Goal: Check status: Check status

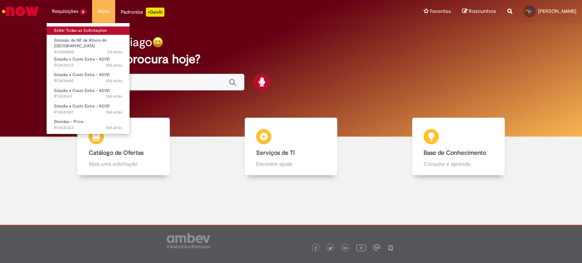
click at [72, 27] on link "Exibir Todas as Solicitações" at bounding box center [88, 31] width 83 height 8
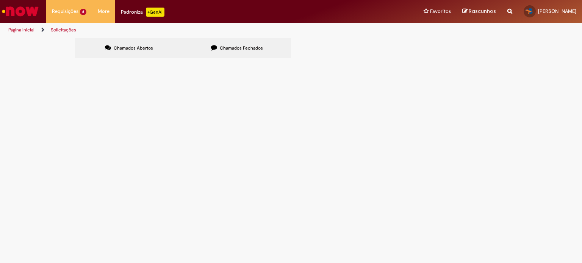
click at [228, 44] on label "Chamados Fechados" at bounding box center [237, 48] width 108 height 20
click at [0, 0] on input "Pesquisar" at bounding box center [0, 0] width 0 height 0
type input "***"
click at [0, 0] on span "Pesquisar" at bounding box center [0, 0] width 0 height 0
click at [0, 0] on input "Pesquisar" at bounding box center [0, 0] width 0 height 0
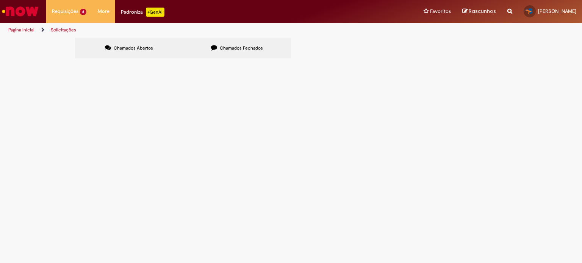
click at [148, 46] on span "Chamados Abertos" at bounding box center [133, 48] width 39 height 6
click at [218, 45] on label "Chamados Fechados" at bounding box center [237, 48] width 108 height 20
click at [23, 27] on link "Página inicial" at bounding box center [21, 30] width 26 height 6
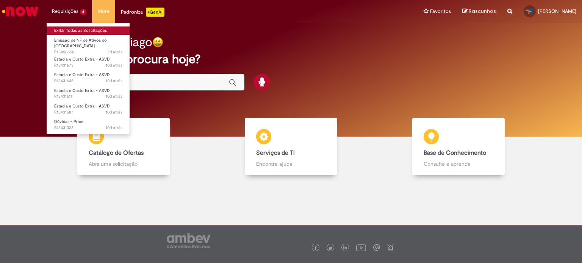
click at [73, 27] on link "Exibir Todas as Solicitações" at bounding box center [88, 31] width 83 height 8
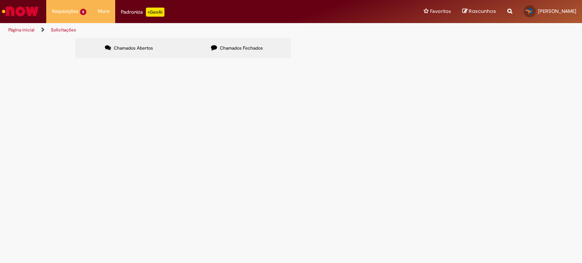
click at [250, 49] on span "Chamados Fechados" at bounding box center [241, 48] width 43 height 6
click at [0, 0] on div at bounding box center [0, 0] width 0 height 0
click at [0, 0] on icon at bounding box center [0, 0] width 0 height 0
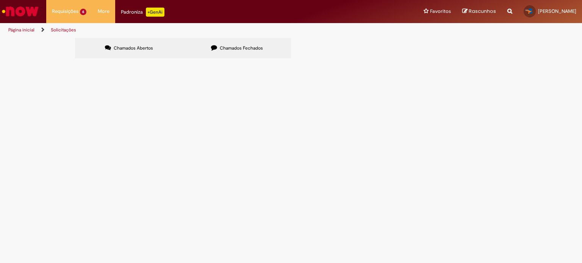
click at [0, 0] on icon at bounding box center [0, 0] width 0 height 0
click at [0, 0] on link at bounding box center [0, 0] width 0 height 0
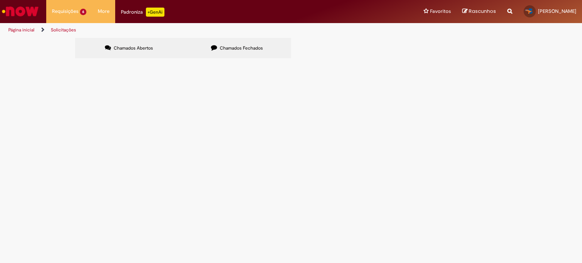
scroll to position [130, 0]
click at [0, 0] on link at bounding box center [0, 0] width 0 height 0
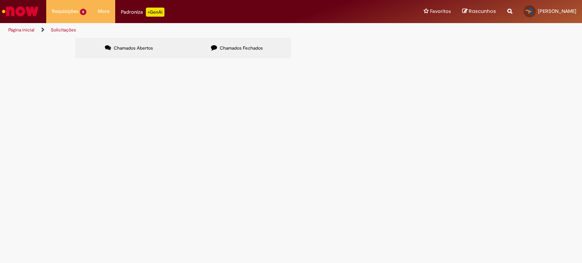
scroll to position [0, 0]
click at [0, 0] on td "R12999325" at bounding box center [0, 0] width 0 height 0
click at [0, 0] on icon at bounding box center [0, 0] width 0 height 0
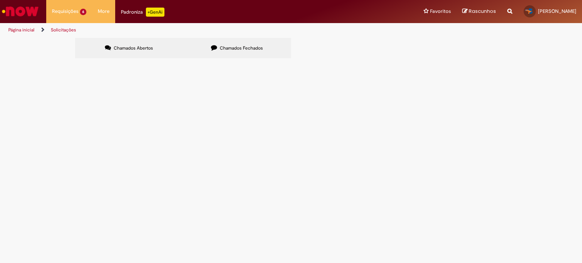
click at [0, 0] on icon at bounding box center [0, 0] width 0 height 0
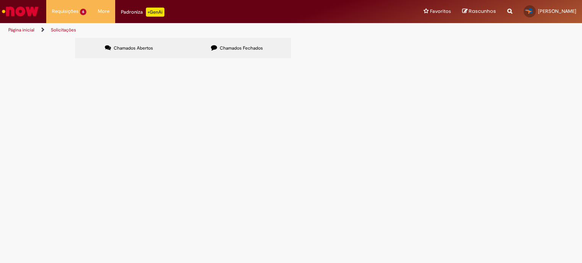
scroll to position [254, 0]
click at [0, 0] on span "R13097827" at bounding box center [0, 0] width 0 height 0
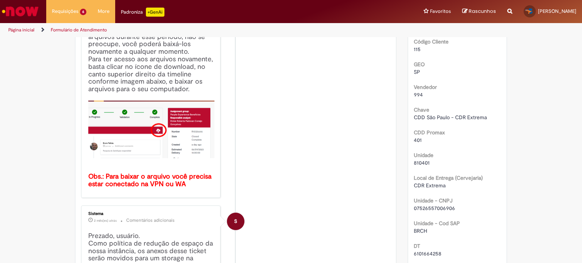
scroll to position [81, 0]
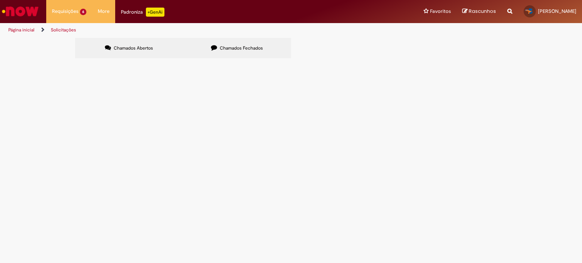
click at [241, 49] on span "Chamados Fechados" at bounding box center [241, 48] width 43 height 6
click at [0, 0] on span at bounding box center [0, 0] width 0 height 0
click at [0, 0] on icon at bounding box center [0, 0] width 0 height 0
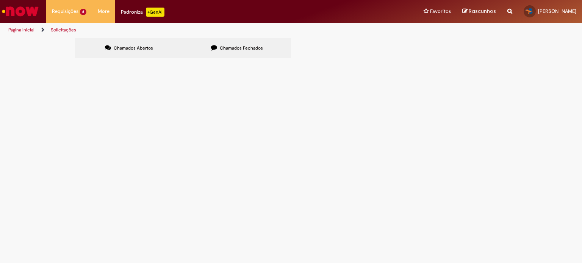
click at [0, 0] on icon at bounding box center [0, 0] width 0 height 0
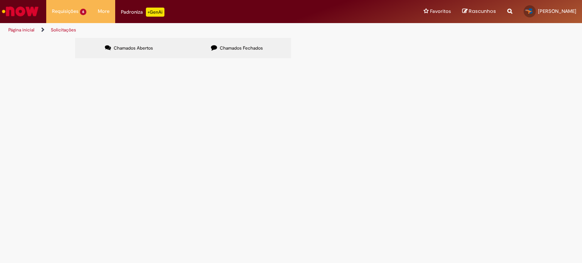
scroll to position [130, 0]
click at [0, 0] on icon at bounding box center [0, 0] width 0 height 0
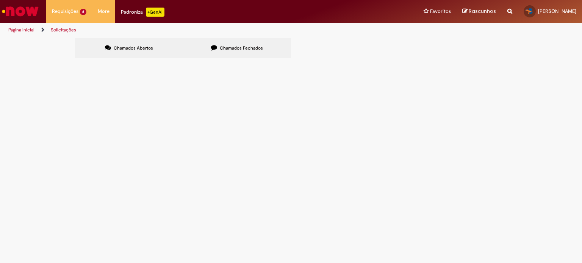
scroll to position [267, 0]
click at [0, 0] on icon at bounding box center [0, 0] width 0 height 0
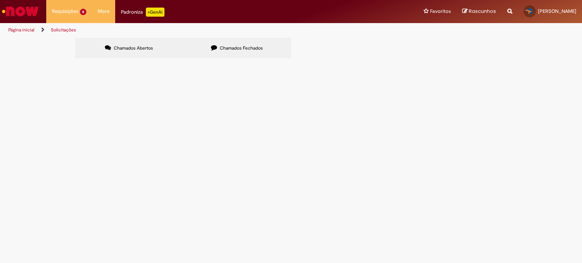
click at [0, 0] on link at bounding box center [0, 0] width 0 height 0
click at [0, 0] on icon at bounding box center [0, 0] width 0 height 0
click at [0, 0] on link at bounding box center [0, 0] width 0 height 0
